Goal: Task Accomplishment & Management: Use online tool/utility

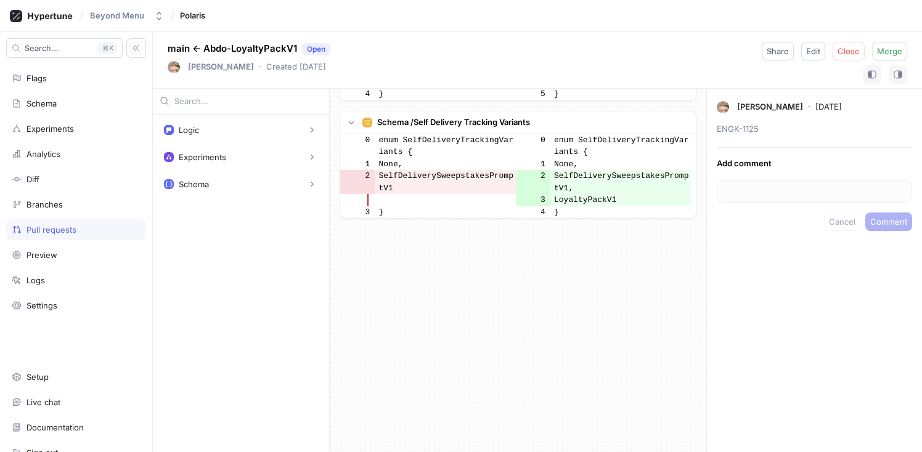
scroll to position [1938, 0]
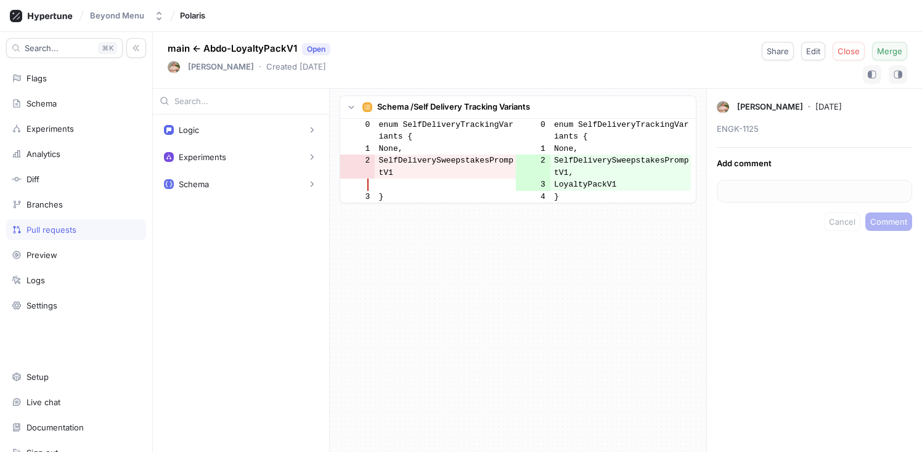
click at [898, 53] on span "Merge" at bounding box center [889, 50] width 25 height 7
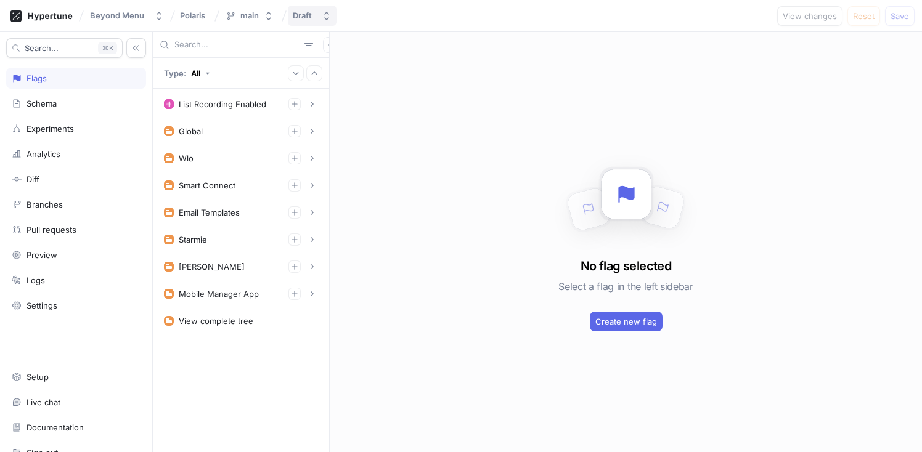
click at [316, 20] on button "Draft" at bounding box center [312, 16] width 49 height 20
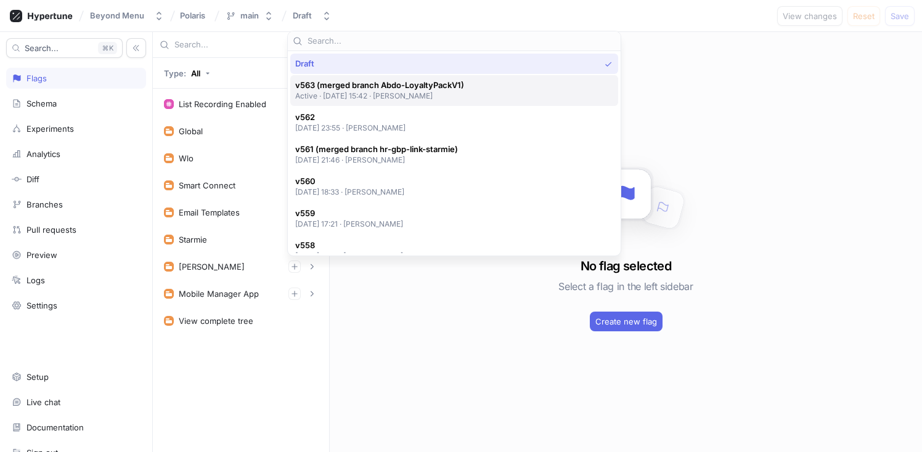
click at [377, 97] on p "Active ‧ [DATE] 15:42 ‧ [PERSON_NAME]" at bounding box center [379, 96] width 169 height 10
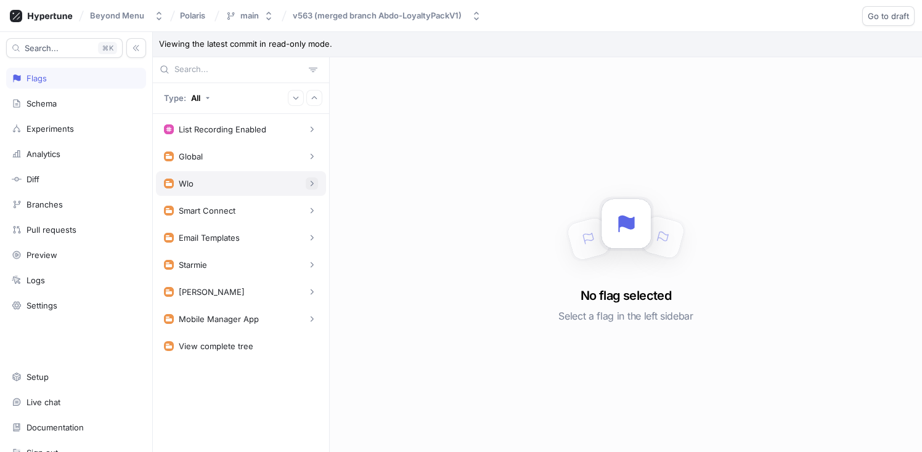
click at [309, 182] on icon "button" at bounding box center [311, 183] width 7 height 7
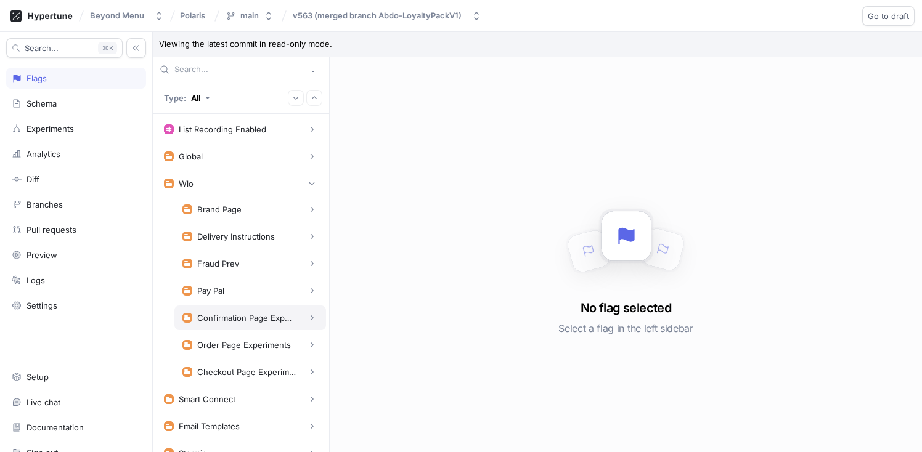
click at [310, 319] on div "Confirmation Page Experiments" at bounding box center [250, 318] width 152 height 25
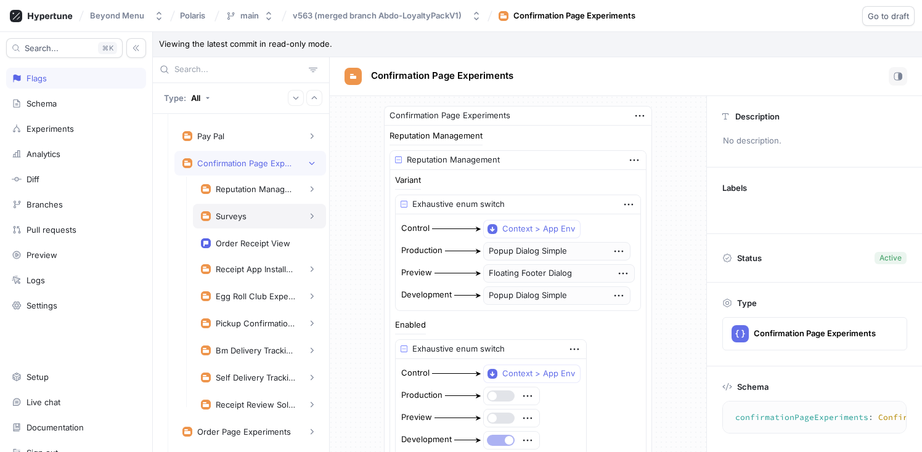
scroll to position [186, 0]
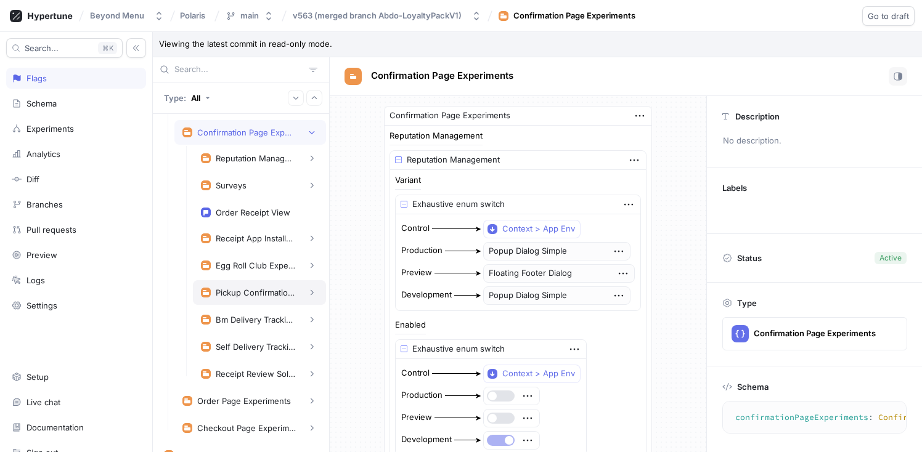
click at [262, 291] on div "Pickup Confirmation Experiment" at bounding box center [256, 293] width 80 height 10
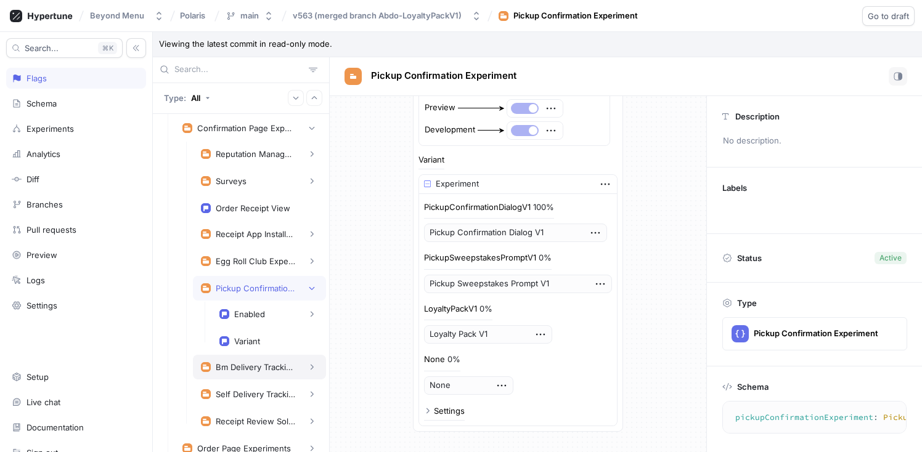
scroll to position [194, 0]
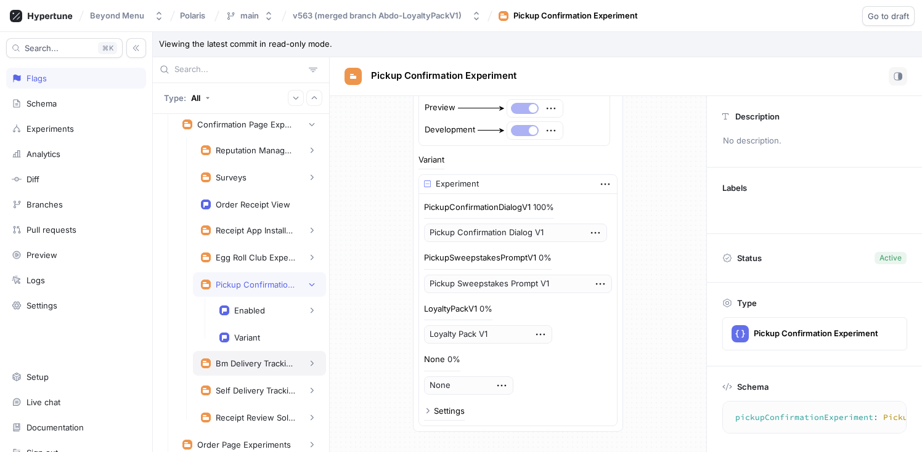
click at [263, 361] on div "Bm Delivery Tracking Experiment" at bounding box center [256, 364] width 80 height 10
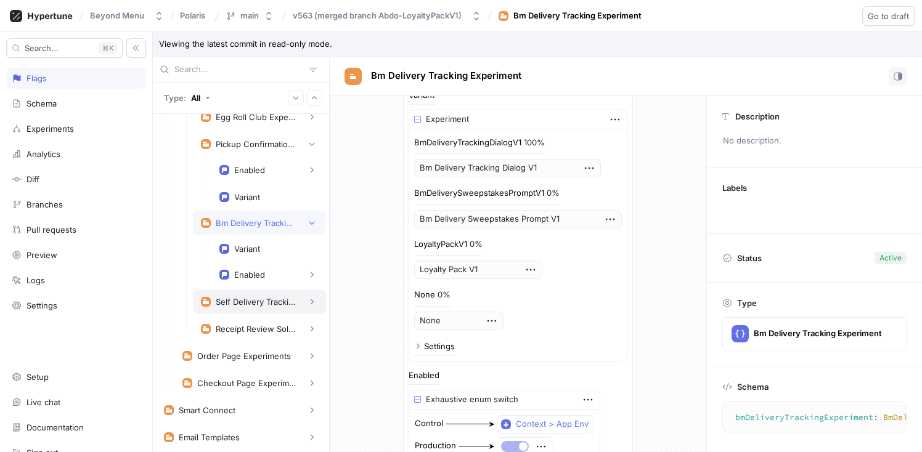
scroll to position [337, 0]
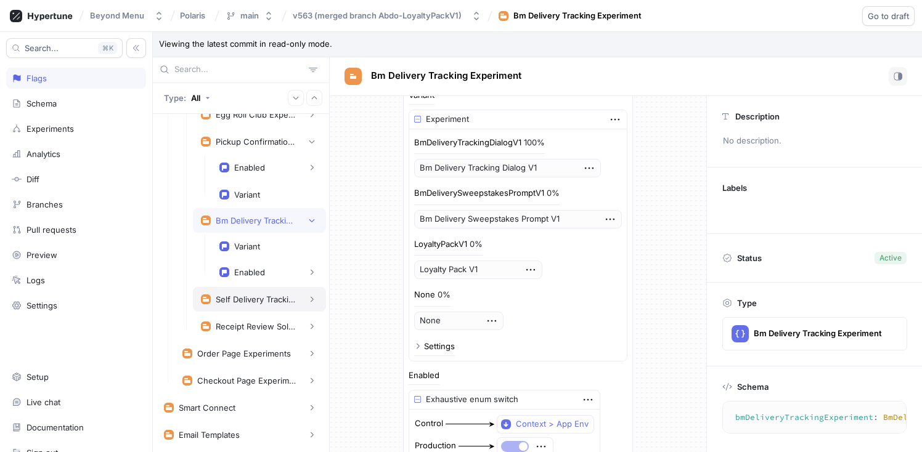
click at [253, 303] on div "Self Delivery Tracking Experiment" at bounding box center [256, 300] width 80 height 10
type textarea "selfDeliveryTrackingExperiment: SelfDeliveryTrackingExperiment!"
